Goal: Find specific page/section: Find specific page/section

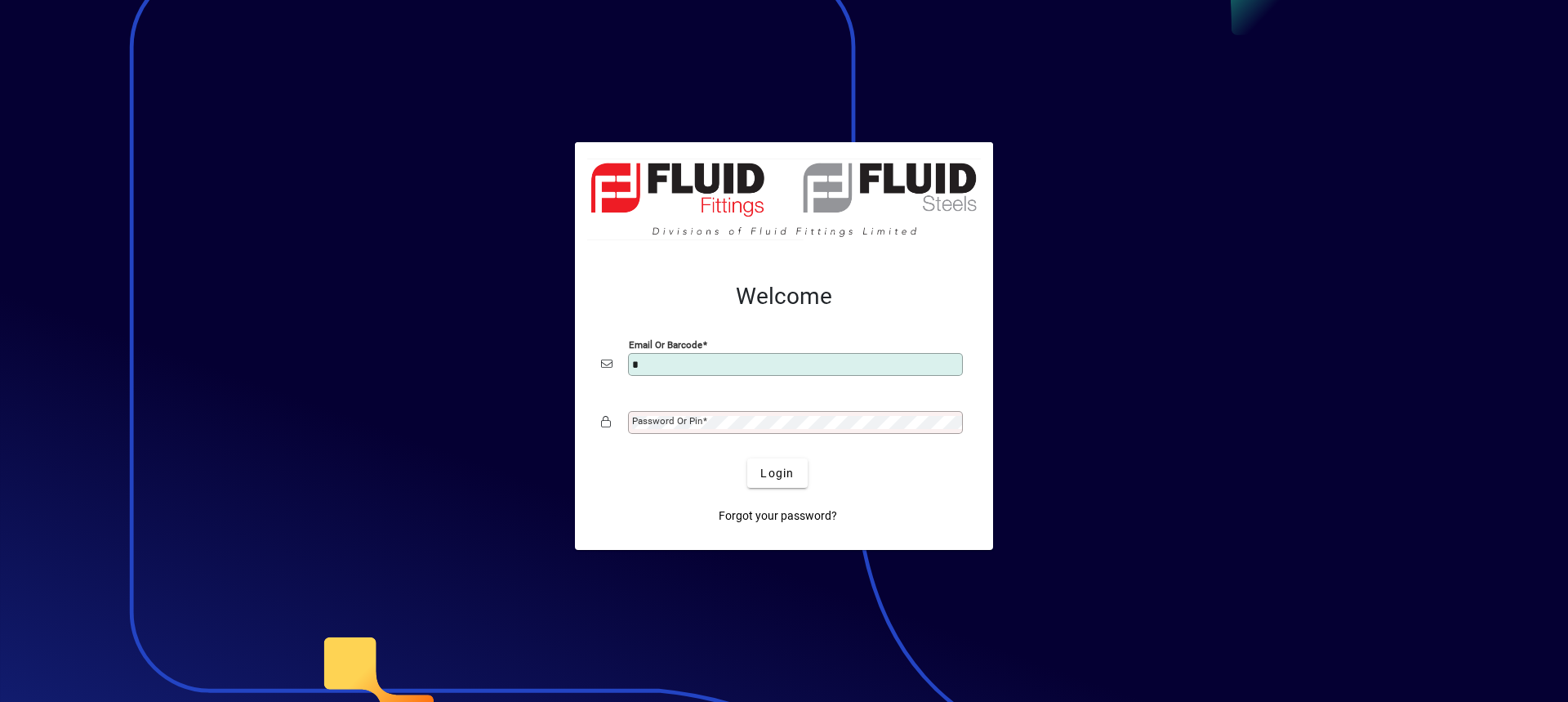
type input "**********"
click at [698, 418] on mat-label "Password or Pin" at bounding box center [667, 421] width 71 height 11
click at [747, 459] on button "Login" at bounding box center [777, 473] width 60 height 29
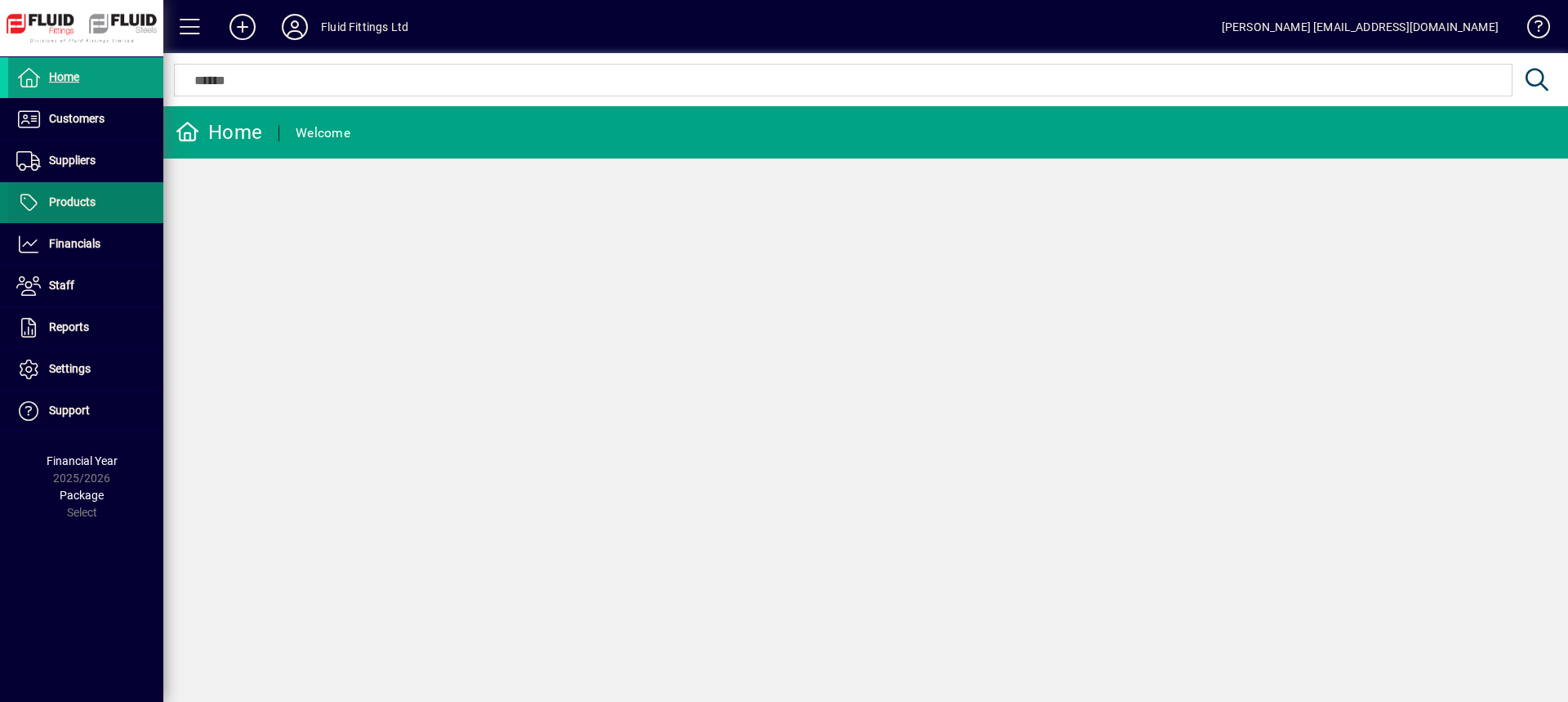
click at [78, 202] on span "Products" at bounding box center [72, 201] width 47 height 13
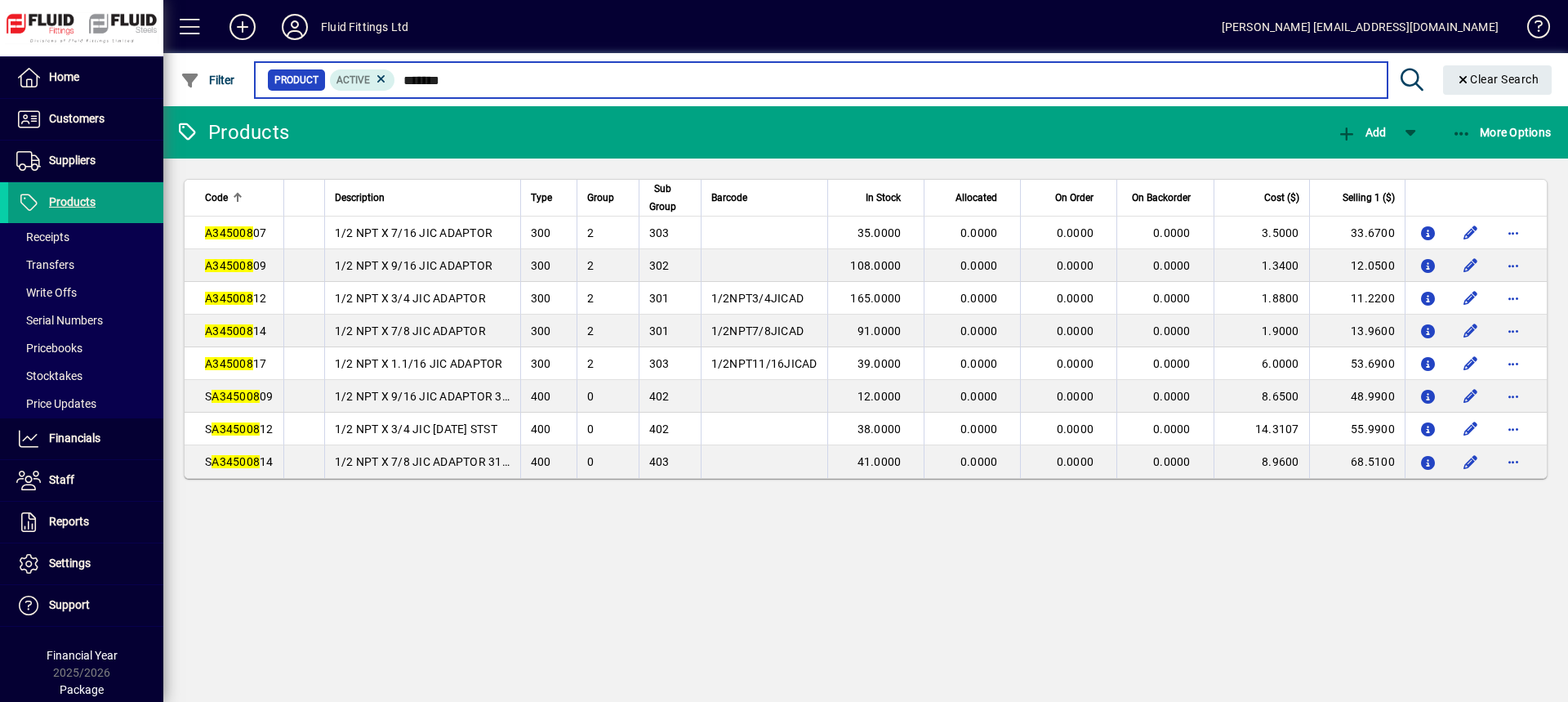
type input "*******"
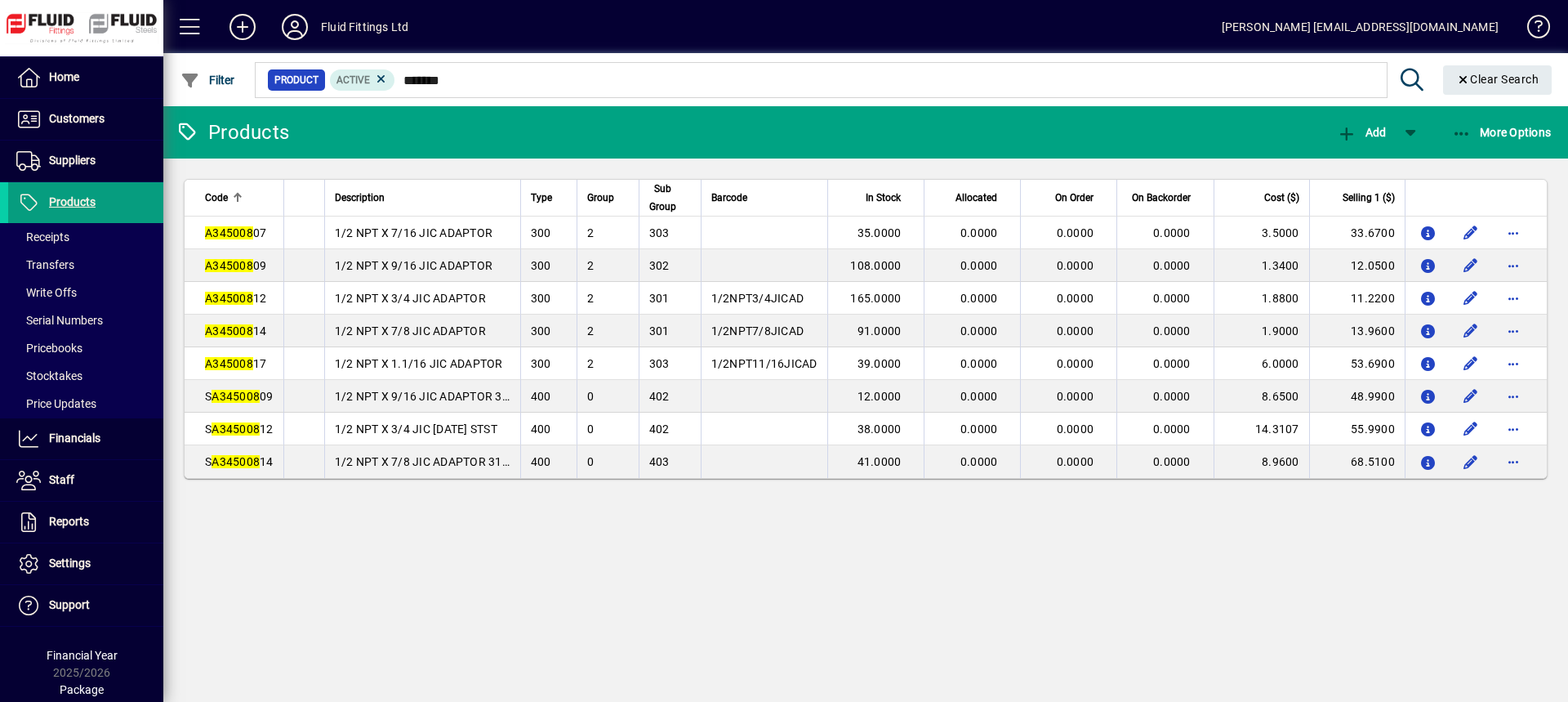
click at [236, 236] on em "A345008" at bounding box center [229, 233] width 48 height 13
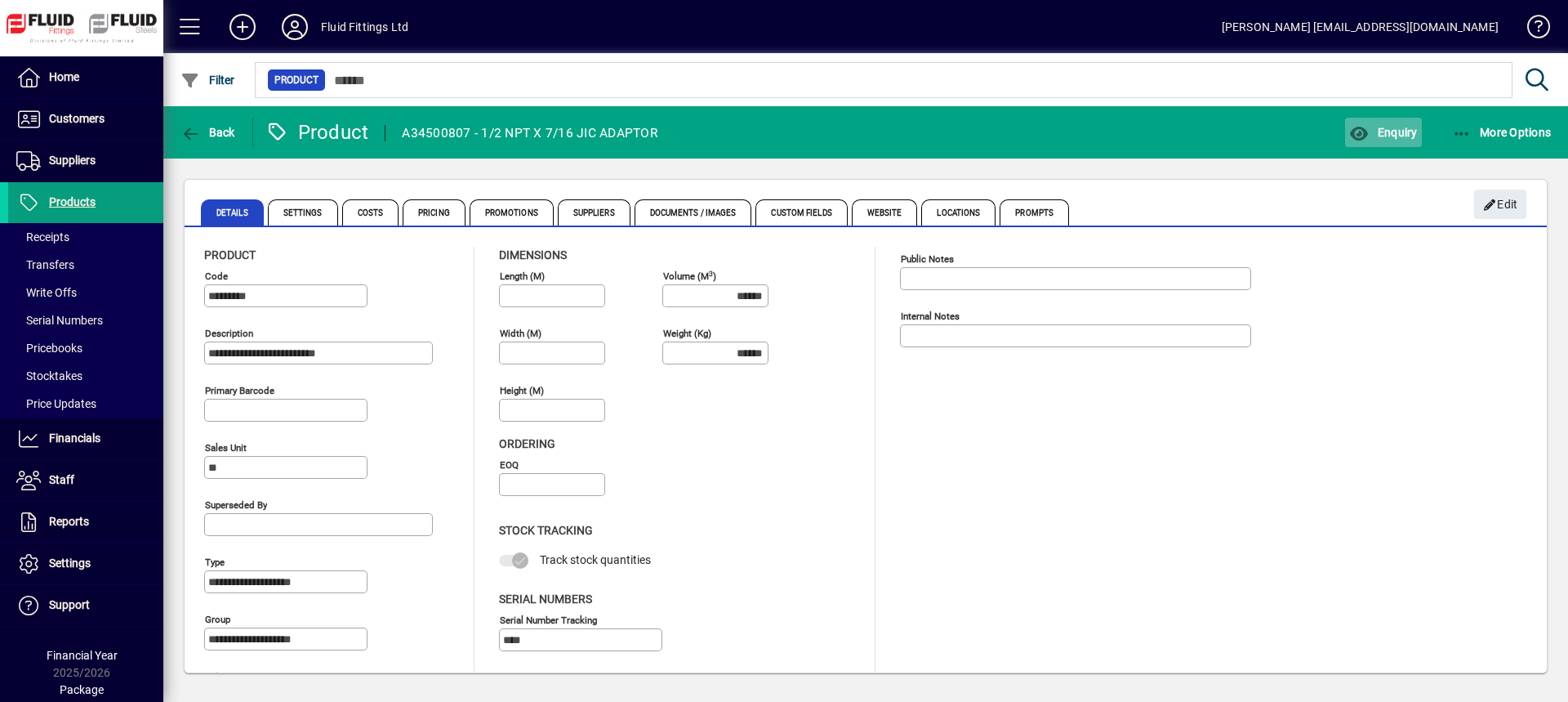
click at [1400, 128] on span "Enquiry" at bounding box center [1383, 132] width 68 height 13
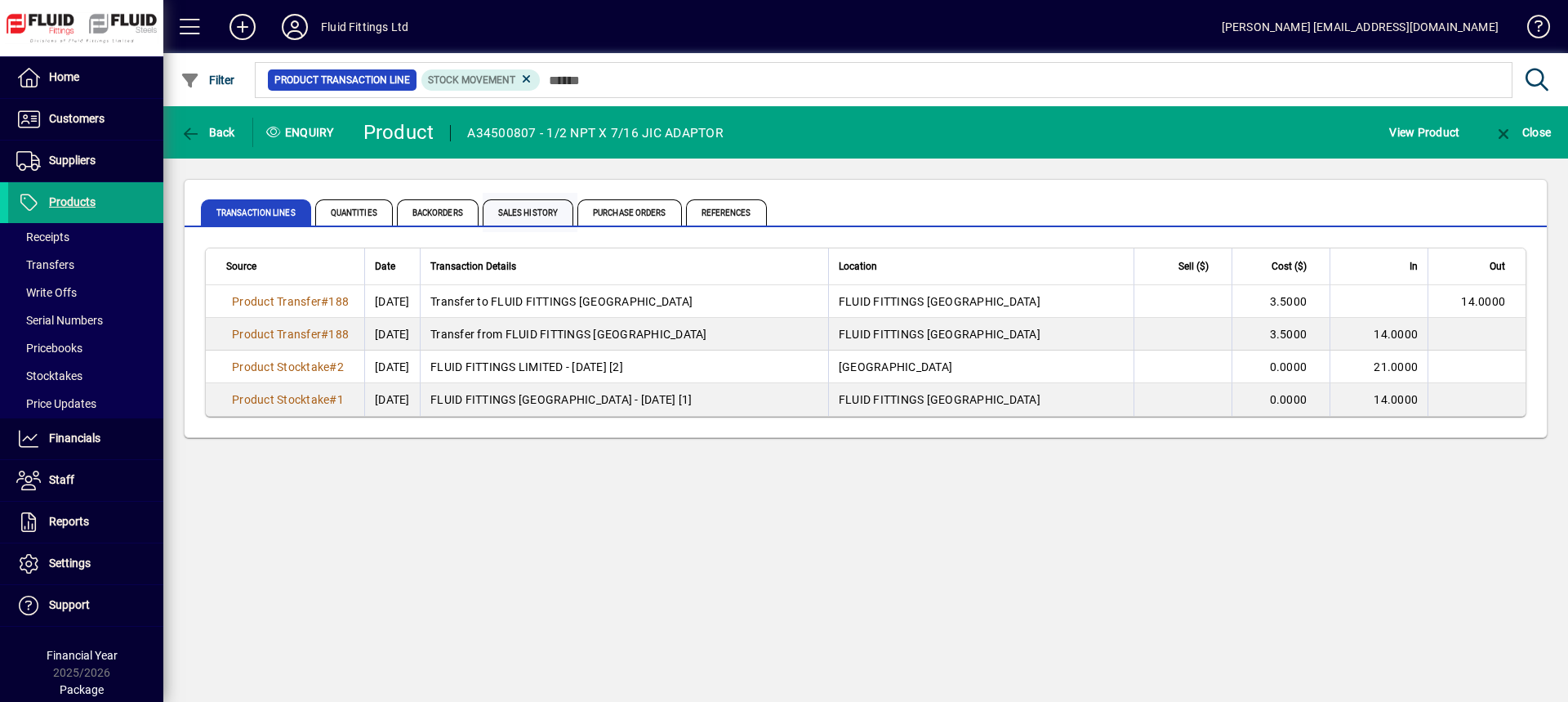
click at [549, 211] on span "Sales History" at bounding box center [528, 213] width 91 height 26
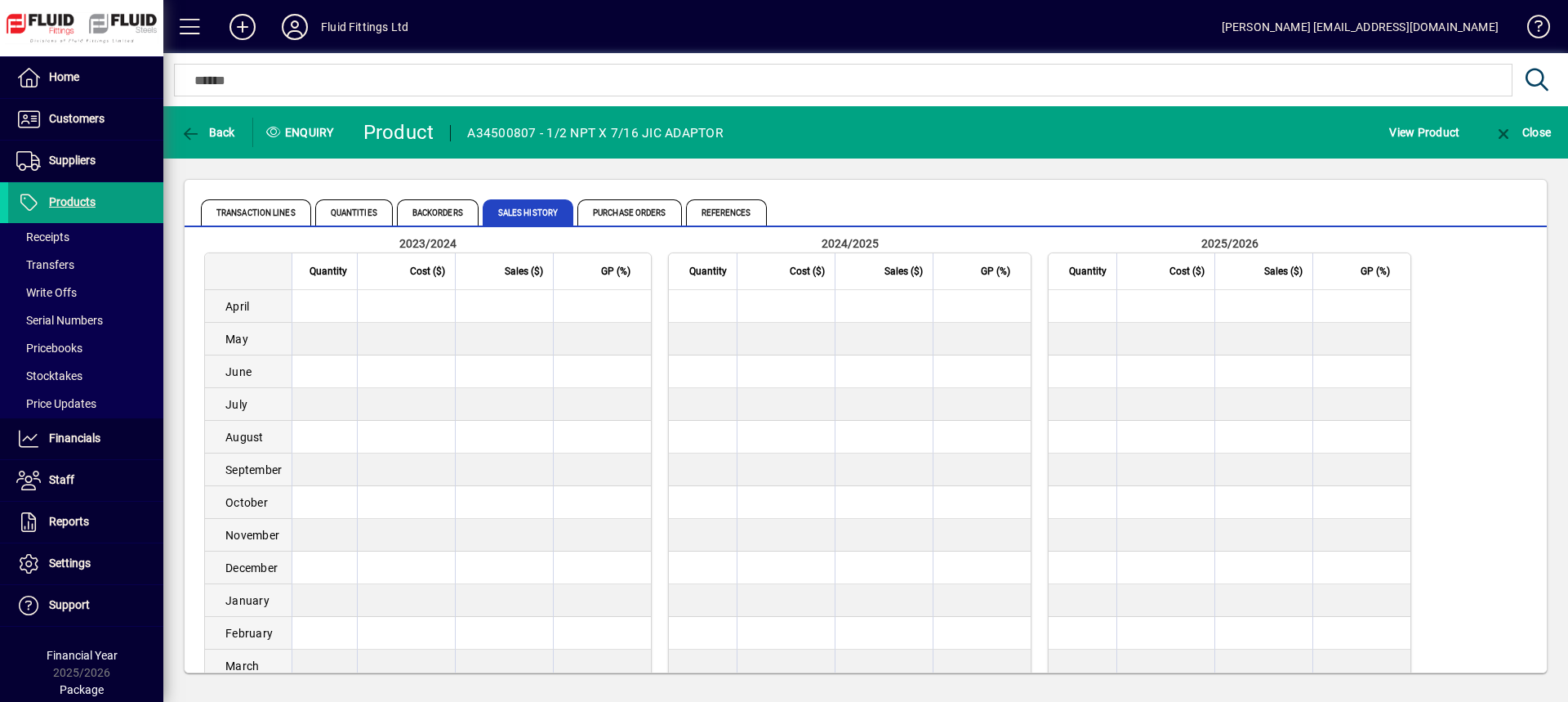
scroll to position [126, 0]
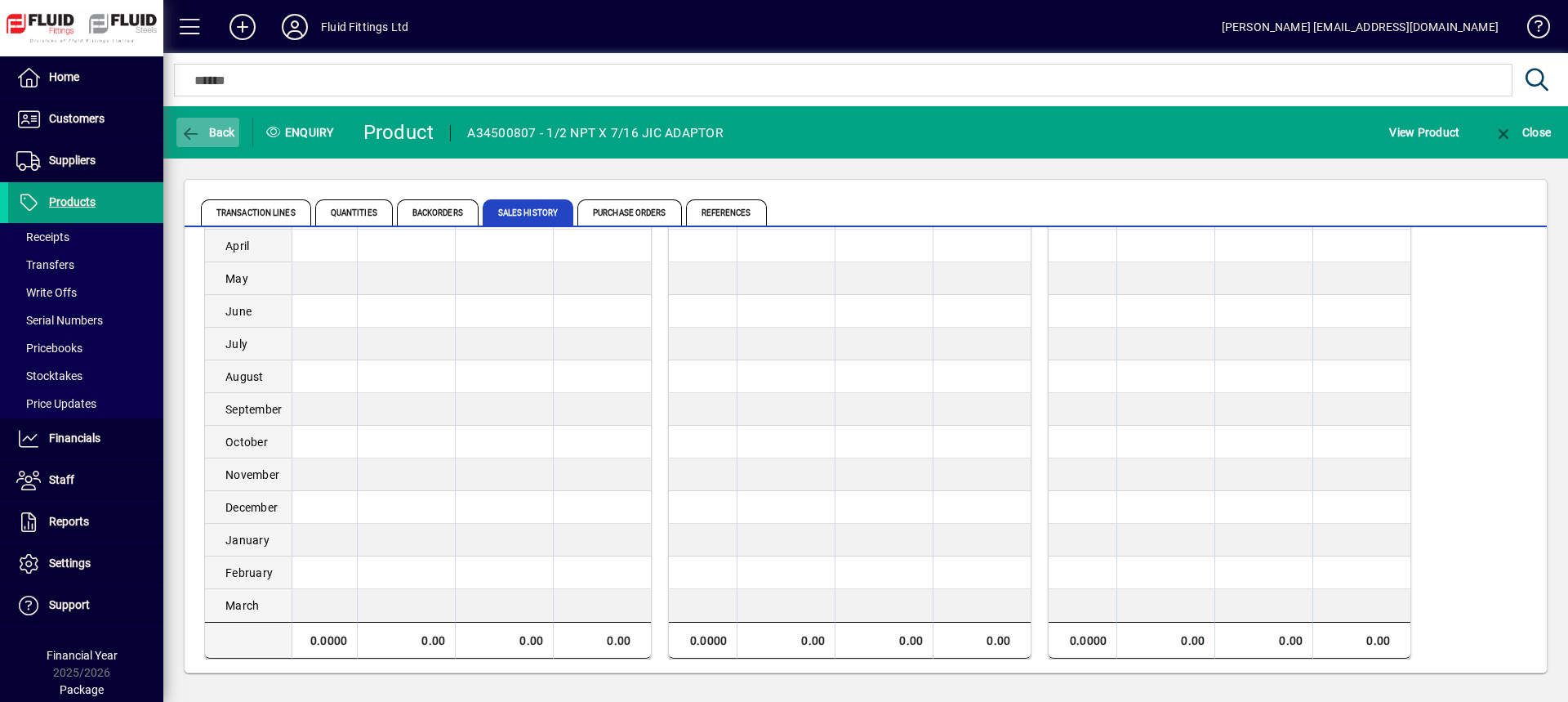
click at [213, 134] on span "Back" at bounding box center [208, 132] width 55 height 13
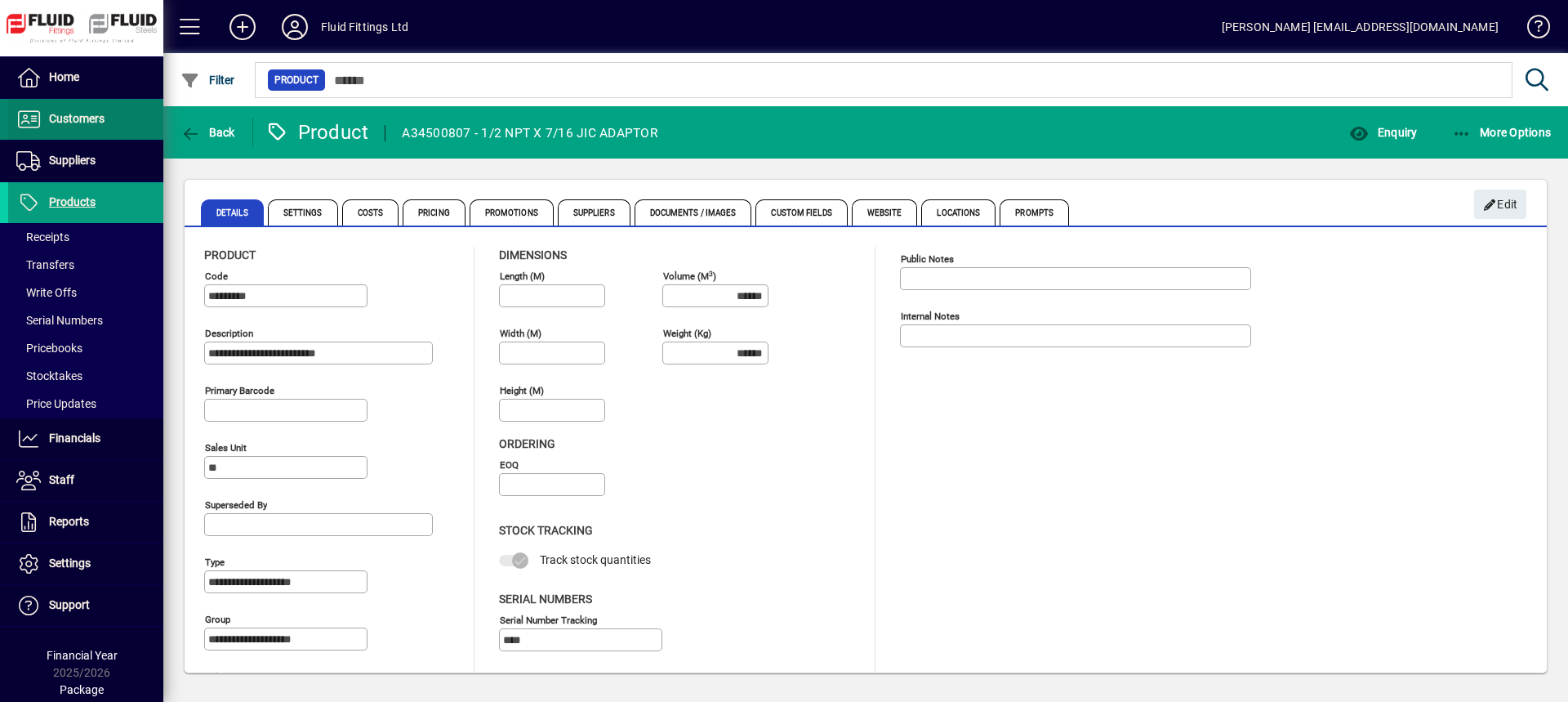
click at [64, 128] on span "Customers" at bounding box center [56, 119] width 96 height 19
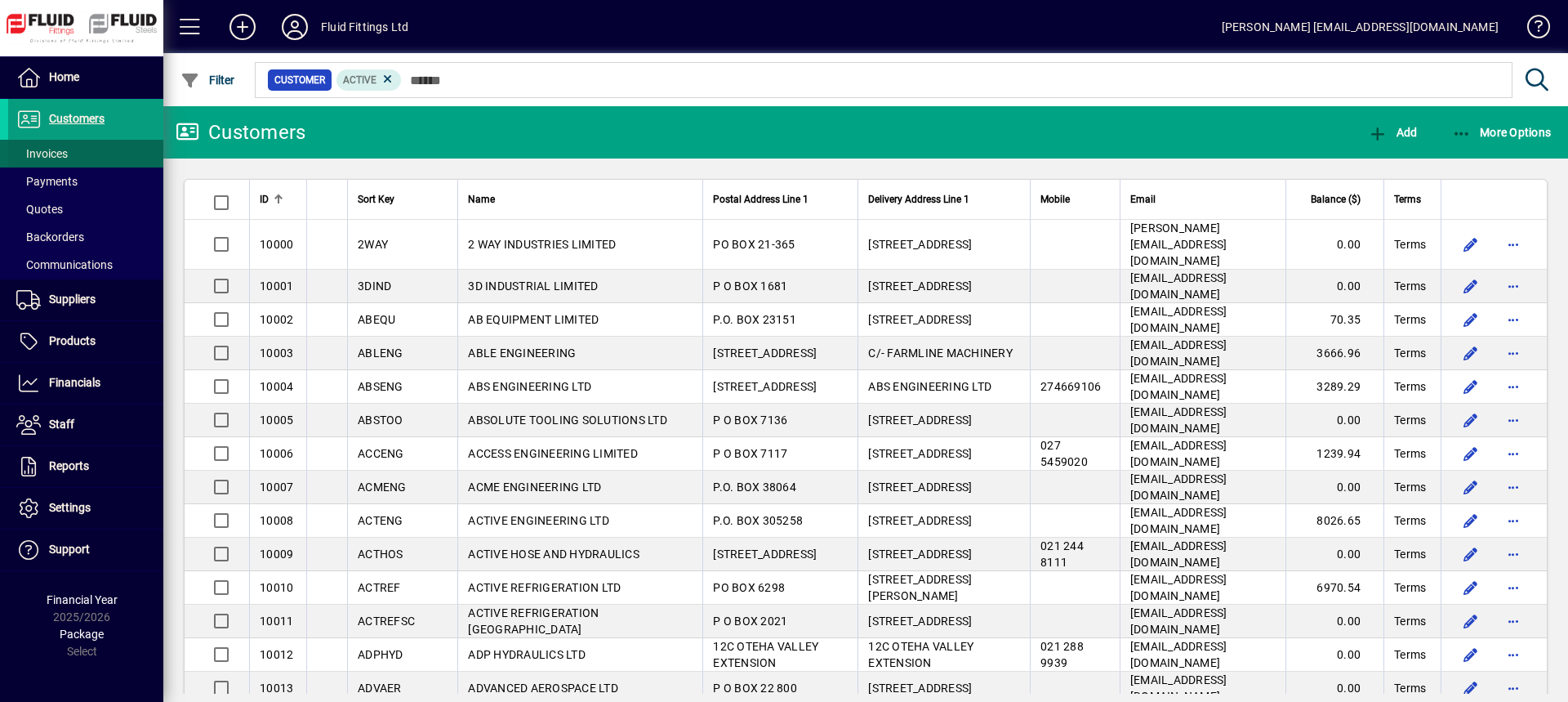
click at [32, 158] on span "Invoices" at bounding box center [42, 153] width 51 height 13
